Goal: Task Accomplishment & Management: Manage account settings

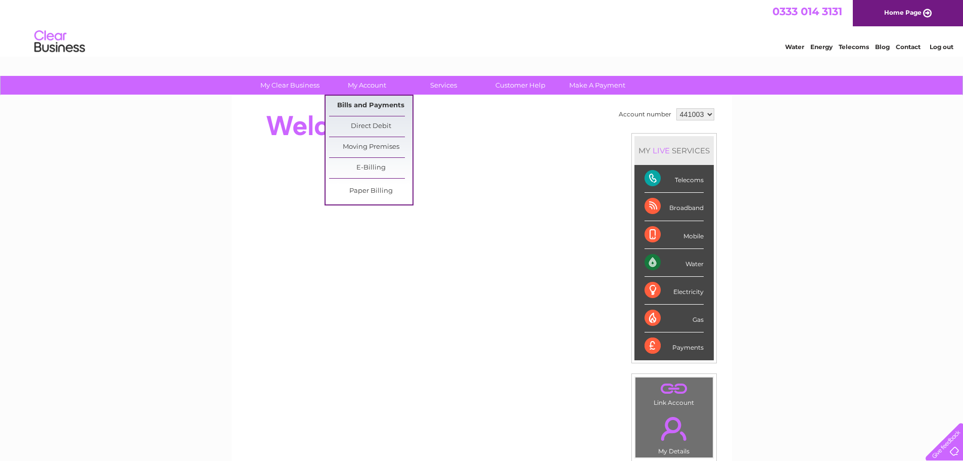
click at [363, 103] on link "Bills and Payments" at bounding box center [370, 106] width 83 height 20
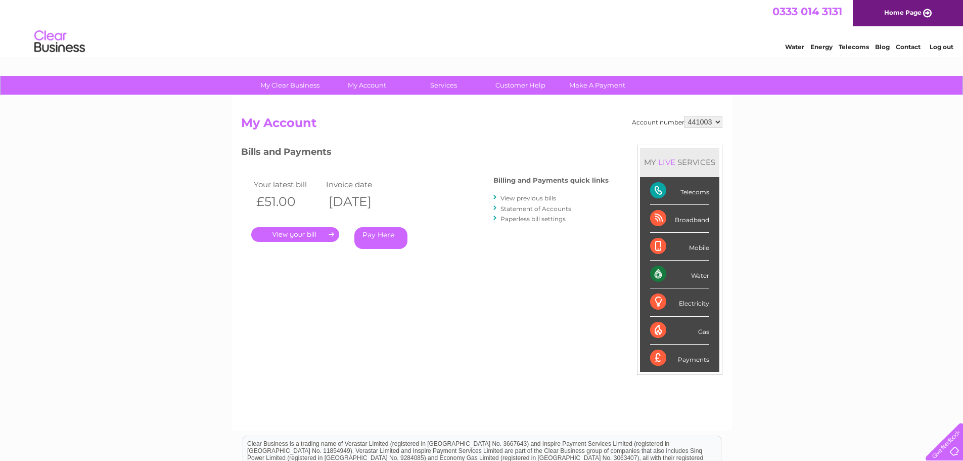
click at [301, 232] on link "." at bounding box center [295, 234] width 88 height 15
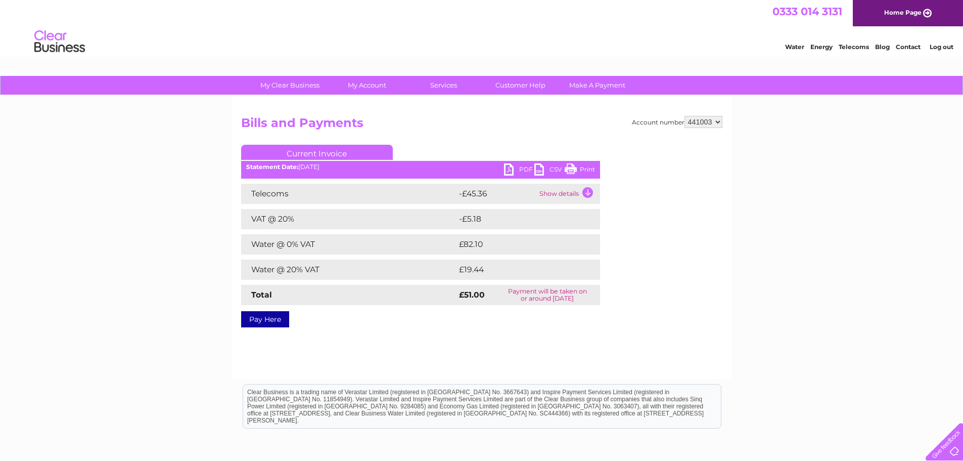
click at [508, 171] on link "PDF" at bounding box center [519, 170] width 30 height 15
